Goal: Transaction & Acquisition: Purchase product/service

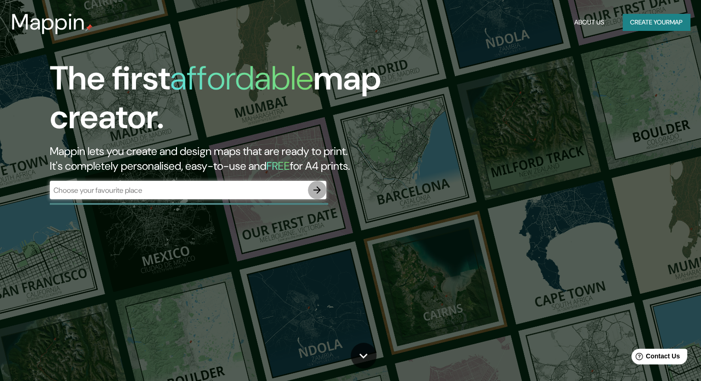
click at [315, 187] on icon "button" at bounding box center [317, 189] width 11 height 11
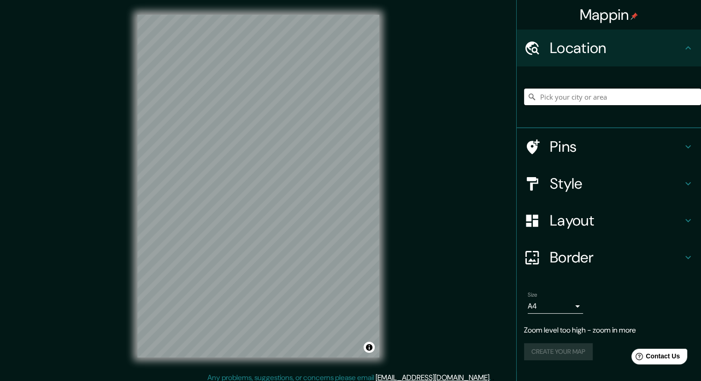
click at [562, 98] on input "Pick your city or area" at bounding box center [612, 96] width 177 height 17
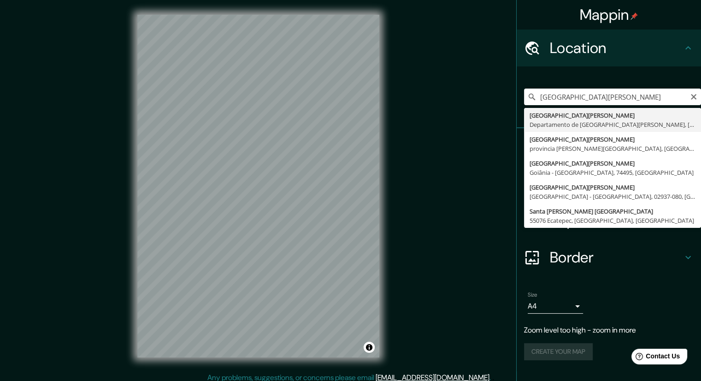
type input "[GEOGRAPHIC_DATA][PERSON_NAME], [GEOGRAPHIC_DATA][PERSON_NAME], [GEOGRAPHIC_DAT…"
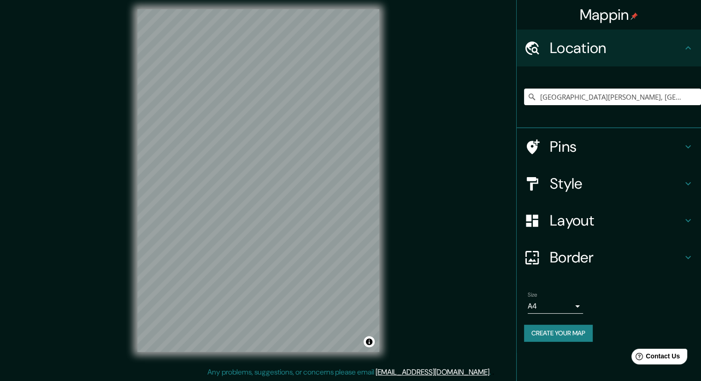
scroll to position [6, 0]
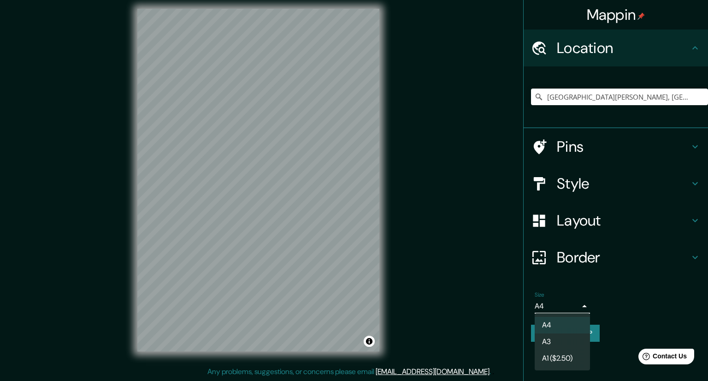
click at [578, 305] on body "Mappin Location [GEOGRAPHIC_DATA][PERSON_NAME], [GEOGRAPHIC_DATA][PERSON_NAME],…" at bounding box center [354, 184] width 708 height 381
click at [561, 341] on li "A3" at bounding box center [562, 341] width 55 height 17
type input "a4"
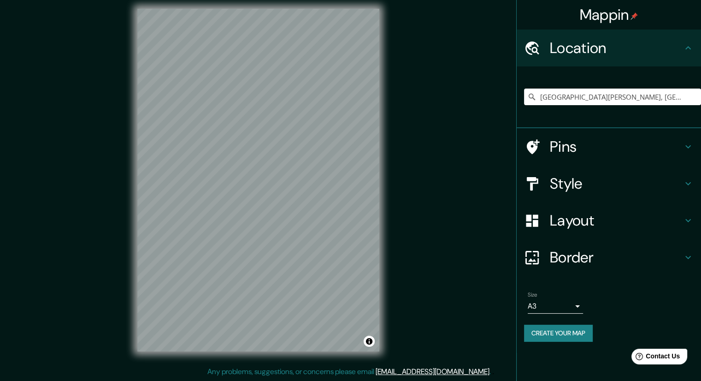
click at [418, 216] on div "Mappin Location Santa Cruz de la Sierra, Departamento de Santa Cruz, Bolivia Pi…" at bounding box center [350, 187] width 701 height 387
click at [545, 334] on button "Create your map" at bounding box center [558, 332] width 69 height 17
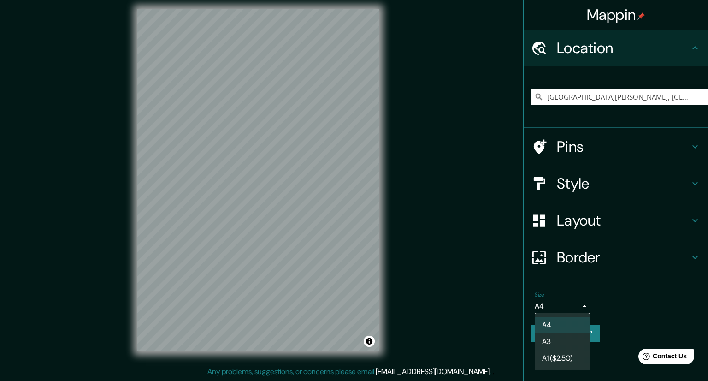
click at [572, 306] on body "Mappin Location [GEOGRAPHIC_DATA][PERSON_NAME], [GEOGRAPHIC_DATA][PERSON_NAME],…" at bounding box center [354, 184] width 708 height 381
click at [546, 338] on li "A3" at bounding box center [562, 341] width 55 height 17
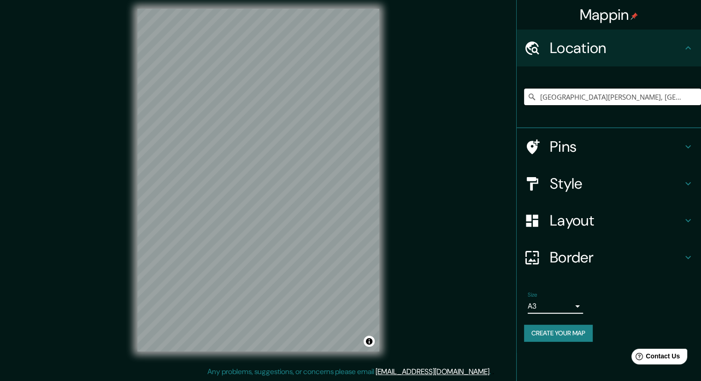
click at [686, 99] on input "[GEOGRAPHIC_DATA][PERSON_NAME], [GEOGRAPHIC_DATA][PERSON_NAME], [GEOGRAPHIC_DAT…" at bounding box center [612, 96] width 177 height 17
click at [677, 96] on input "[GEOGRAPHIC_DATA][PERSON_NAME], [GEOGRAPHIC_DATA][PERSON_NAME], [GEOGRAPHIC_DAT…" at bounding box center [612, 96] width 177 height 17
click at [624, 96] on input "[GEOGRAPHIC_DATA][PERSON_NAME], [GEOGRAPHIC_DATA][PERSON_NAME], [GEOGRAPHIC_DAT…" at bounding box center [612, 96] width 177 height 17
click at [530, 97] on icon at bounding box center [532, 97] width 6 height 6
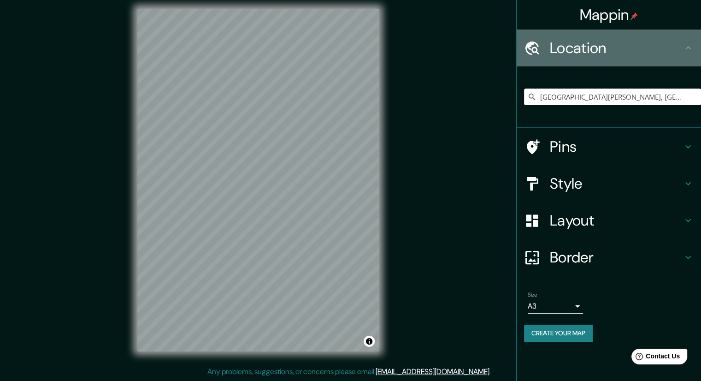
click at [621, 51] on h4 "Location" at bounding box center [616, 48] width 133 height 18
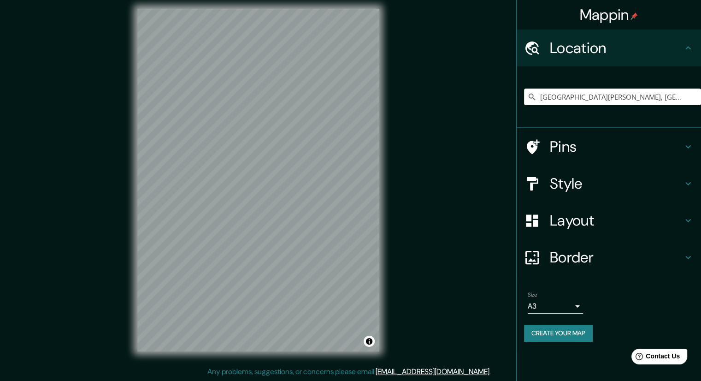
click at [665, 57] on div "Location" at bounding box center [609, 47] width 184 height 37
click at [530, 96] on icon at bounding box center [531, 96] width 9 height 9
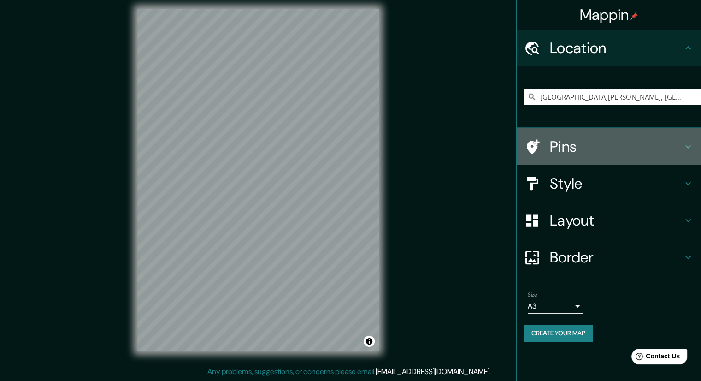
click at [682, 142] on h4 "Pins" at bounding box center [616, 146] width 133 height 18
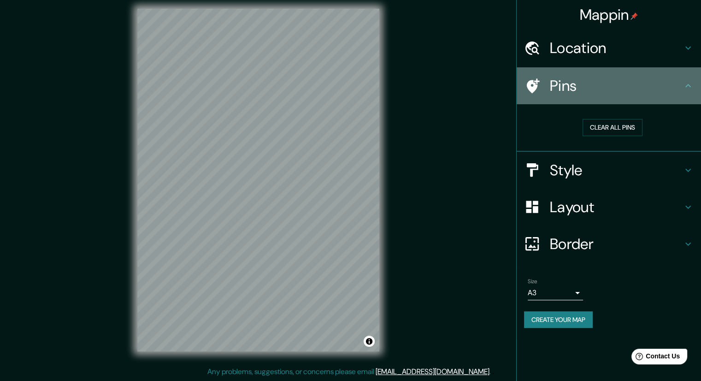
click at [689, 87] on icon at bounding box center [688, 85] width 11 height 11
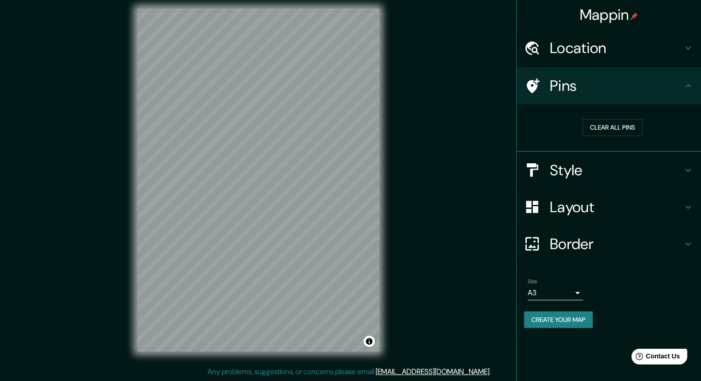
click at [686, 86] on icon at bounding box center [688, 85] width 6 height 3
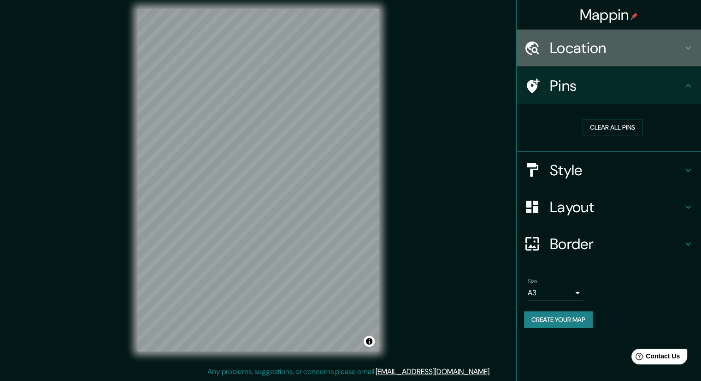
click at [684, 45] on icon at bounding box center [688, 47] width 11 height 11
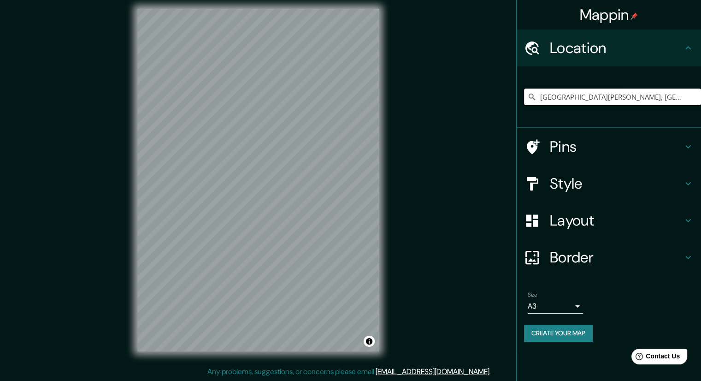
click at [566, 98] on input "[GEOGRAPHIC_DATA][PERSON_NAME], [GEOGRAPHIC_DATA][PERSON_NAME], [GEOGRAPHIC_DAT…" at bounding box center [612, 96] width 177 height 17
drag, startPoint x: 541, startPoint y: 99, endPoint x: 707, endPoint y: 106, distance: 166.5
click at [700, 106] on html "Mappin Location Santa Cruz de la Sierra, Departamento de Santa Cruz, Bolivia Pi…" at bounding box center [350, 184] width 701 height 381
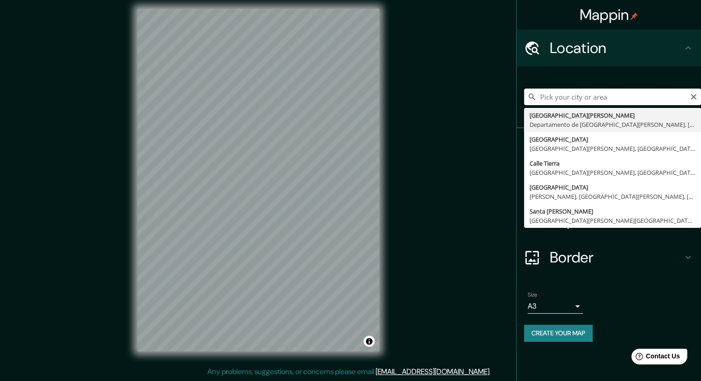
scroll to position [0, 0]
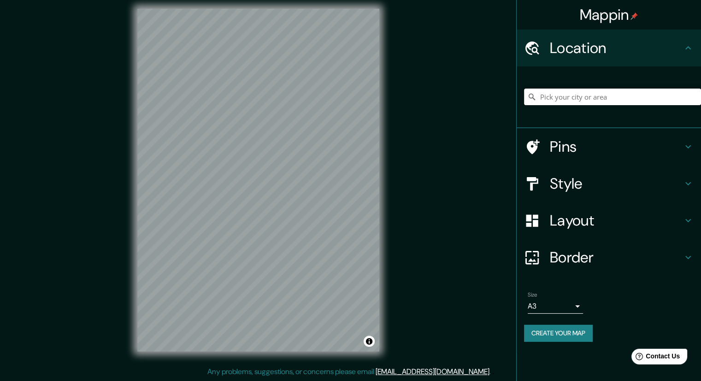
paste input "[GEOGRAPHIC_DATA][PERSON_NAME], [GEOGRAPHIC_DATA][PERSON_NAME], [GEOGRAPHIC_DAT…"
type input "[GEOGRAPHIC_DATA][PERSON_NAME], [GEOGRAPHIC_DATA][PERSON_NAME], [GEOGRAPHIC_DAT…"
click at [370, 341] on button "Toggle attribution" at bounding box center [369, 340] width 11 height 11
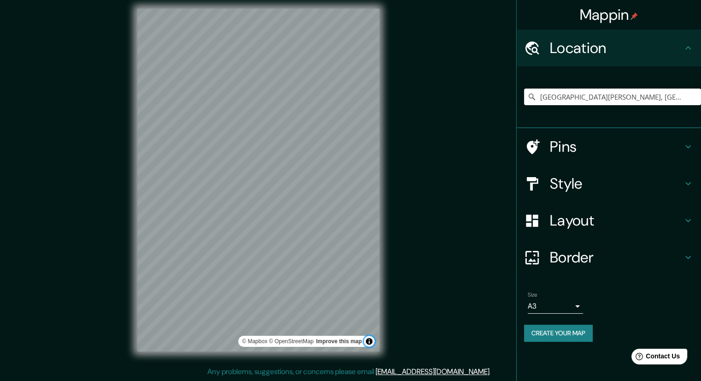
click at [370, 341] on button "Toggle attribution" at bounding box center [369, 340] width 11 height 11
drag, startPoint x: 415, startPoint y: 124, endPoint x: 415, endPoint y: 157, distance: 33.2
click at [415, 157] on div "Mappin Location Santa Cruz de la Sierra, Departamento de Santa Cruz, Bolivia Pi…" at bounding box center [350, 187] width 701 height 387
click at [418, 205] on div "Mappin Location Santa Cruz de la Sierra, Departamento de Santa Cruz, Bolivia Pi…" at bounding box center [350, 187] width 701 height 387
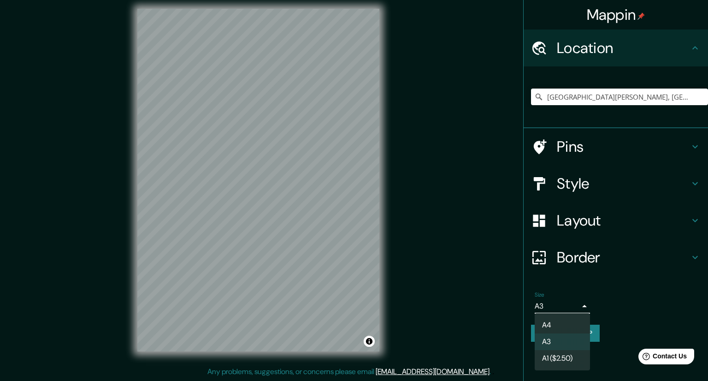
click at [577, 305] on body "Mappin Location Santa Cruz de la Sierra, Departamento de Santa Cruz, Bolivia Pi…" at bounding box center [354, 184] width 708 height 381
click at [577, 305] on div at bounding box center [354, 190] width 708 height 381
click at [554, 300] on body "Mappin Location Santa Cruz de la Sierra, Departamento de Santa Cruz, Bolivia Pi…" at bounding box center [354, 184] width 708 height 381
click at [551, 325] on li "A4" at bounding box center [562, 325] width 55 height 17
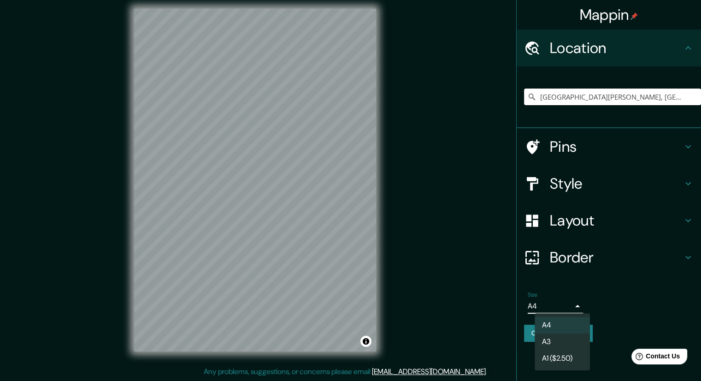
click at [555, 305] on body "Mappin Location Santa Cruz de la Sierra, Departamento de Santa Cruz, Bolivia Pi…" at bounding box center [350, 184] width 701 height 381
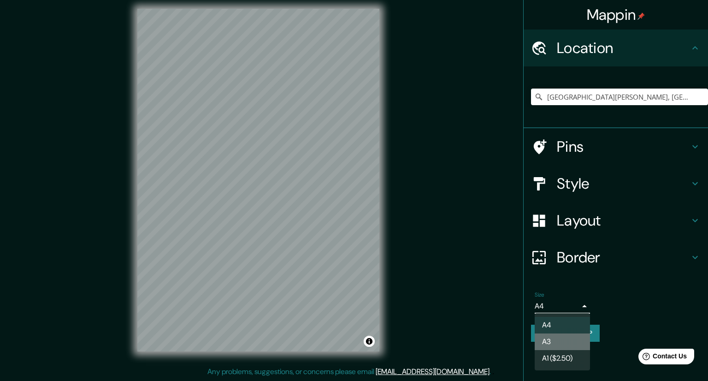
click at [553, 338] on li "A3" at bounding box center [562, 341] width 55 height 17
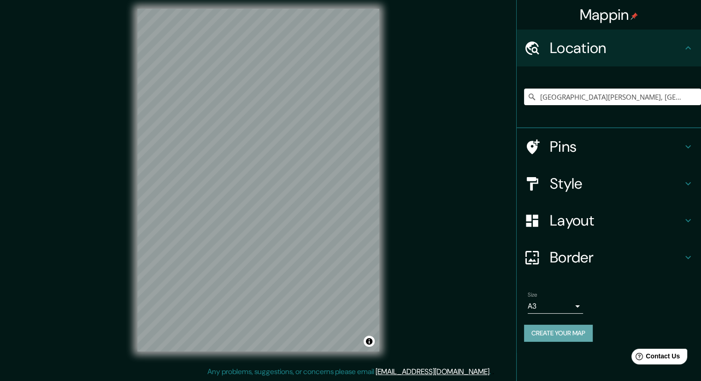
click at [546, 336] on button "Create your map" at bounding box center [558, 332] width 69 height 17
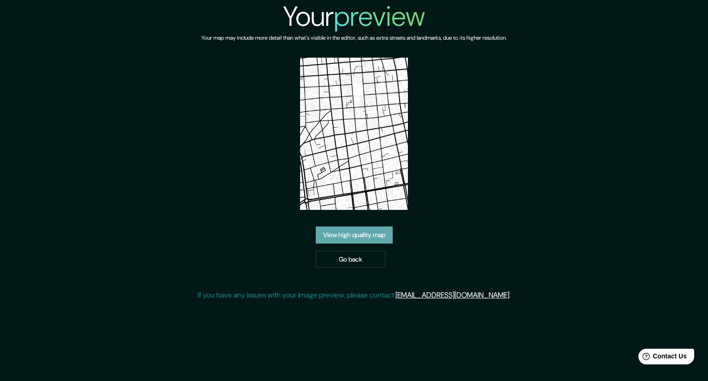
click at [371, 235] on link "View high quality map" at bounding box center [354, 234] width 77 height 17
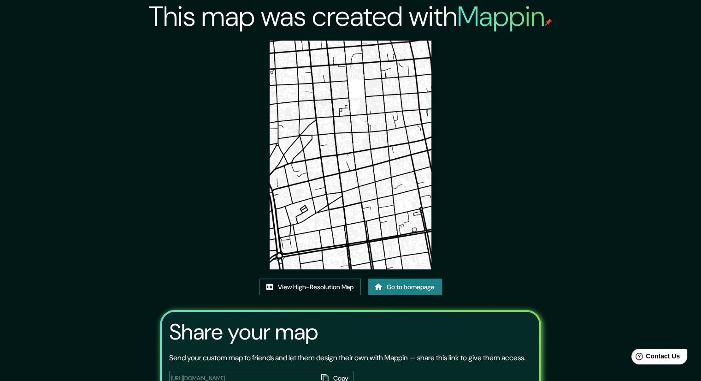
click at [314, 288] on link "View High-Resolution Map" at bounding box center [309, 286] width 101 height 17
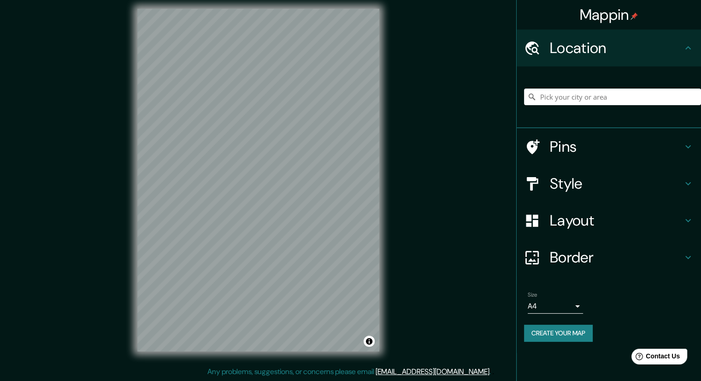
type input "[GEOGRAPHIC_DATA][PERSON_NAME], [GEOGRAPHIC_DATA][PERSON_NAME], [GEOGRAPHIC_DAT…"
click at [569, 300] on body "Mappin Location [GEOGRAPHIC_DATA][PERSON_NAME], [GEOGRAPHIC_DATA][PERSON_NAME],…" at bounding box center [350, 184] width 701 height 381
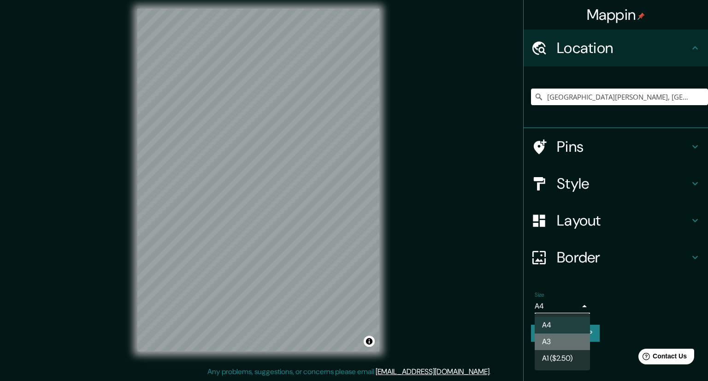
click at [555, 337] on li "A3" at bounding box center [562, 341] width 55 height 17
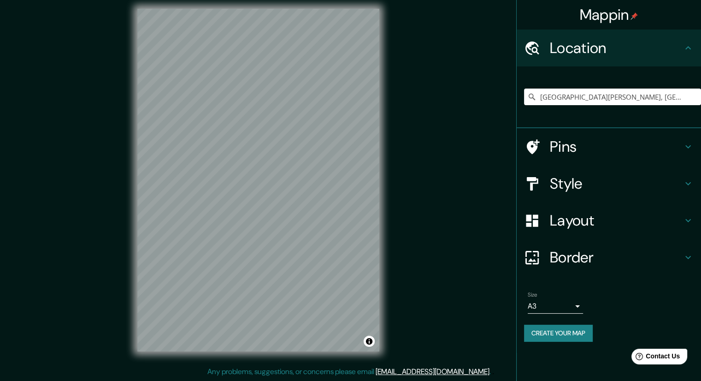
click at [640, 183] on h4 "Style" at bounding box center [616, 183] width 133 height 18
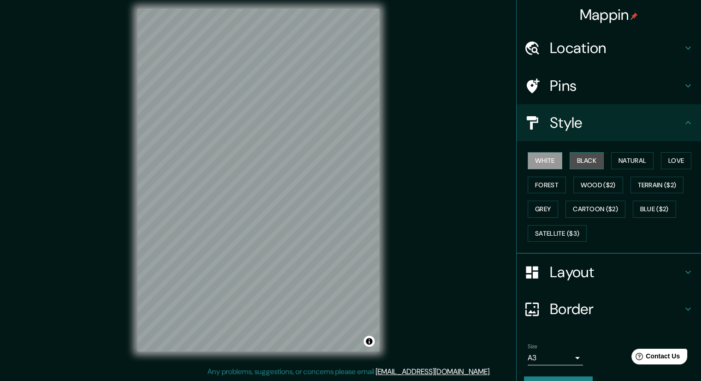
click at [585, 160] on button "Black" at bounding box center [587, 160] width 35 height 17
click at [623, 162] on button "Natural" at bounding box center [632, 160] width 42 height 17
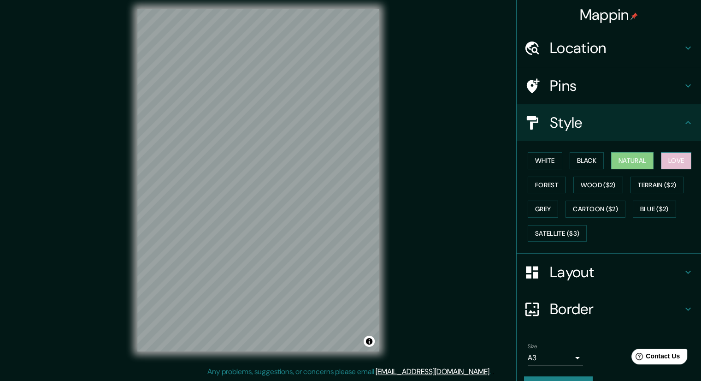
click at [667, 159] on button "Love" at bounding box center [676, 160] width 30 height 17
click at [541, 185] on button "Forest" at bounding box center [547, 185] width 38 height 17
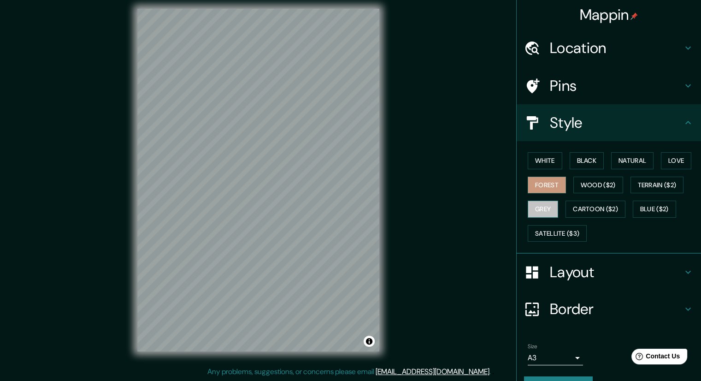
click at [544, 206] on button "Grey" at bounding box center [543, 208] width 30 height 17
